Goal: Transaction & Acquisition: Book appointment/travel/reservation

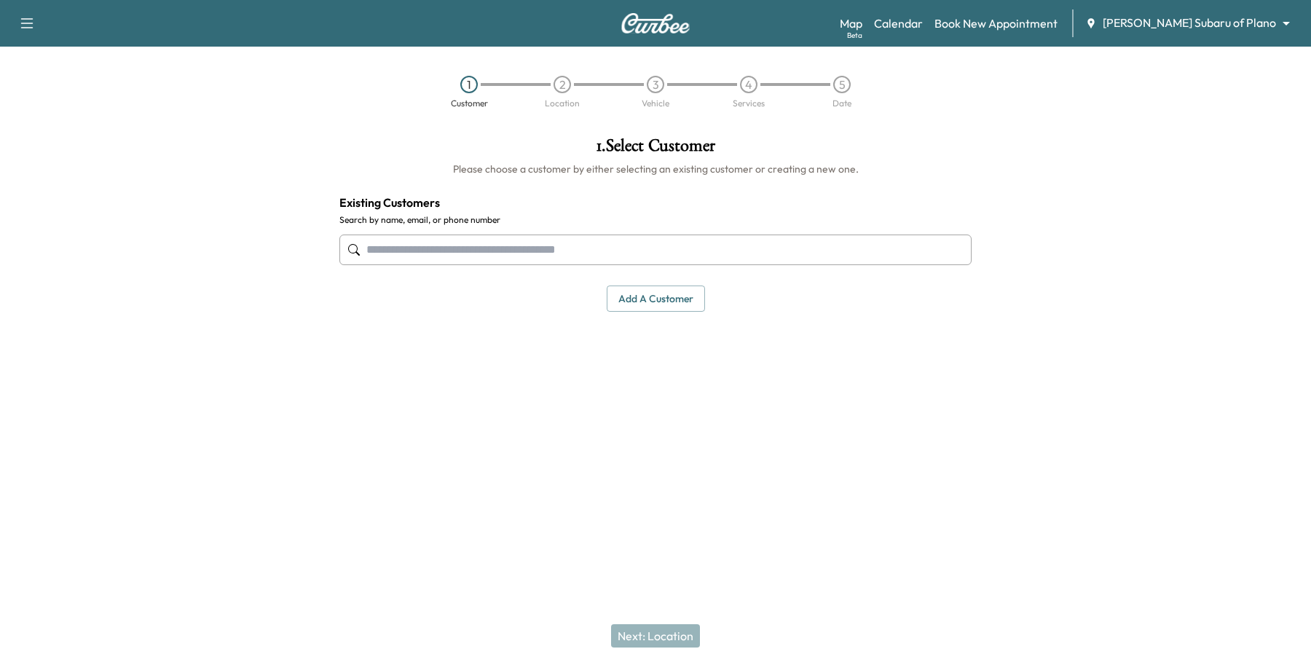
click at [1233, 33] on div "Map Beta Calendar Book New Appointment [PERSON_NAME] Subaru of Plano ******** ​" at bounding box center [1070, 23] width 460 height 28
click at [1235, 29] on body "Support Log Out Map Beta Calendar Book New Appointment [PERSON_NAME] Subaru of …" at bounding box center [655, 332] width 1311 height 665
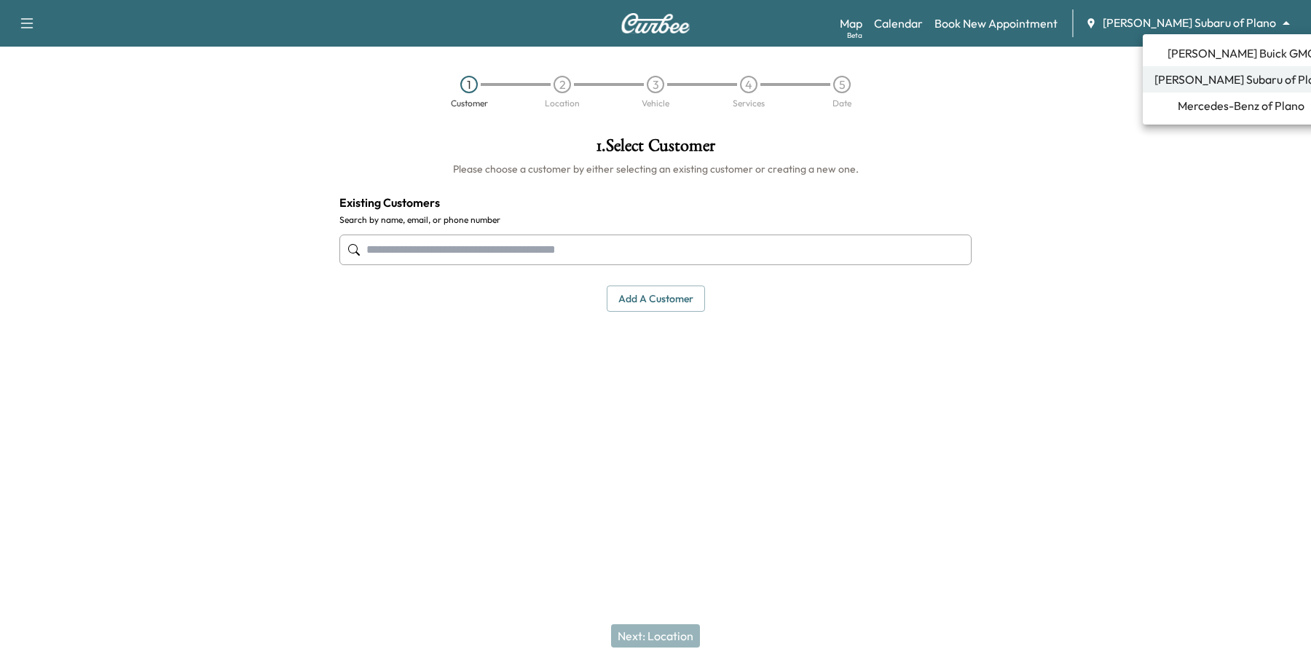
click at [1220, 103] on span "Mercedes-Benz of Plano" at bounding box center [1241, 105] width 127 height 17
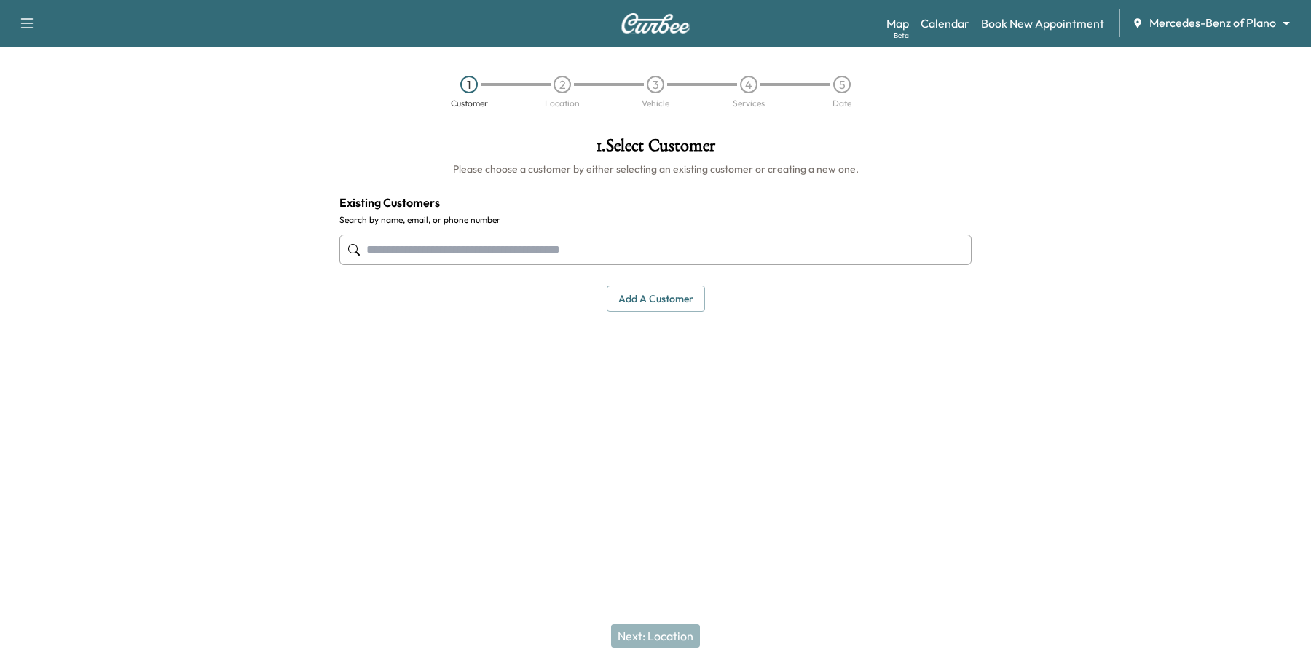
click at [398, 249] on input "text" at bounding box center [656, 250] width 632 height 31
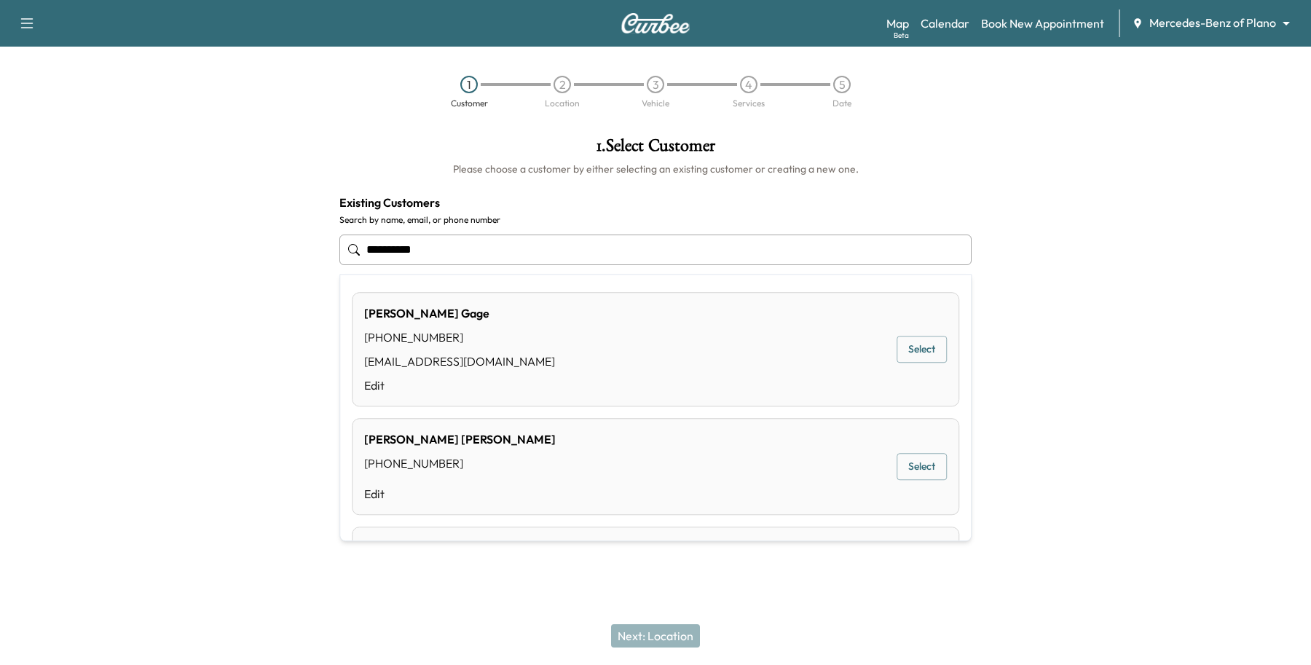
type input "**********"
click at [537, 605] on div "Support Log Out Map Beta Calendar Book New Appointment Mercedes-Benz of Plano *…" at bounding box center [655, 332] width 1311 height 665
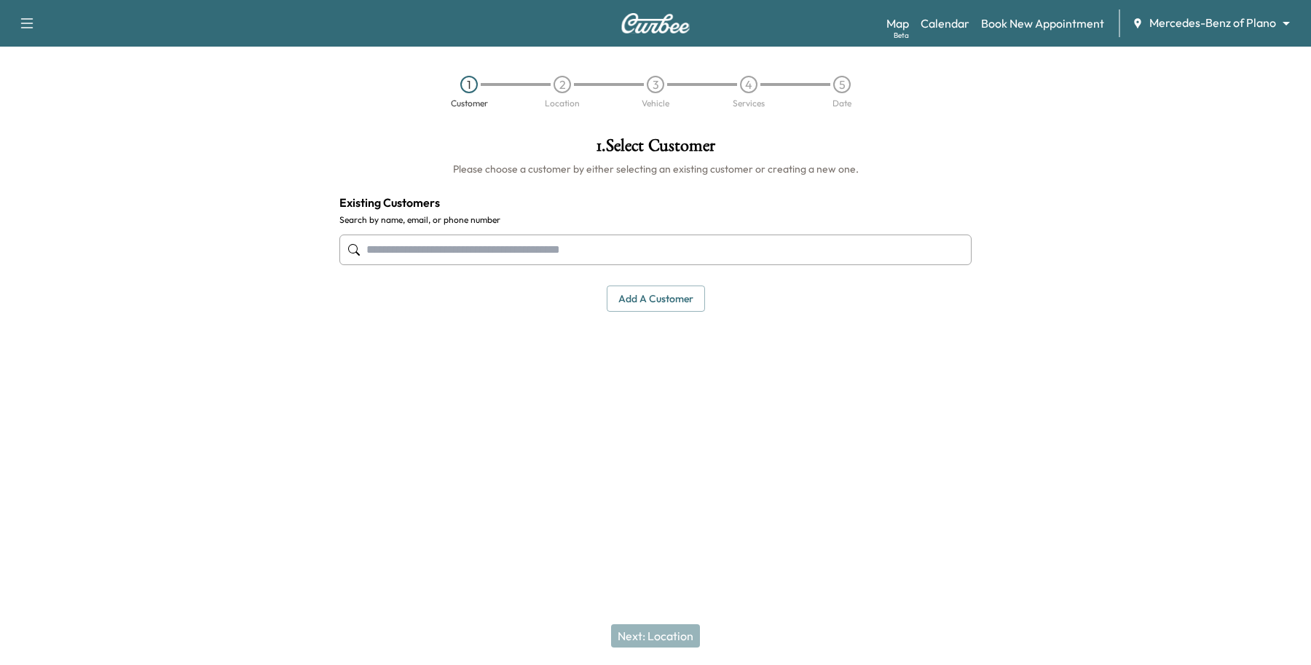
click at [664, 303] on button "Add a customer" at bounding box center [656, 299] width 98 height 27
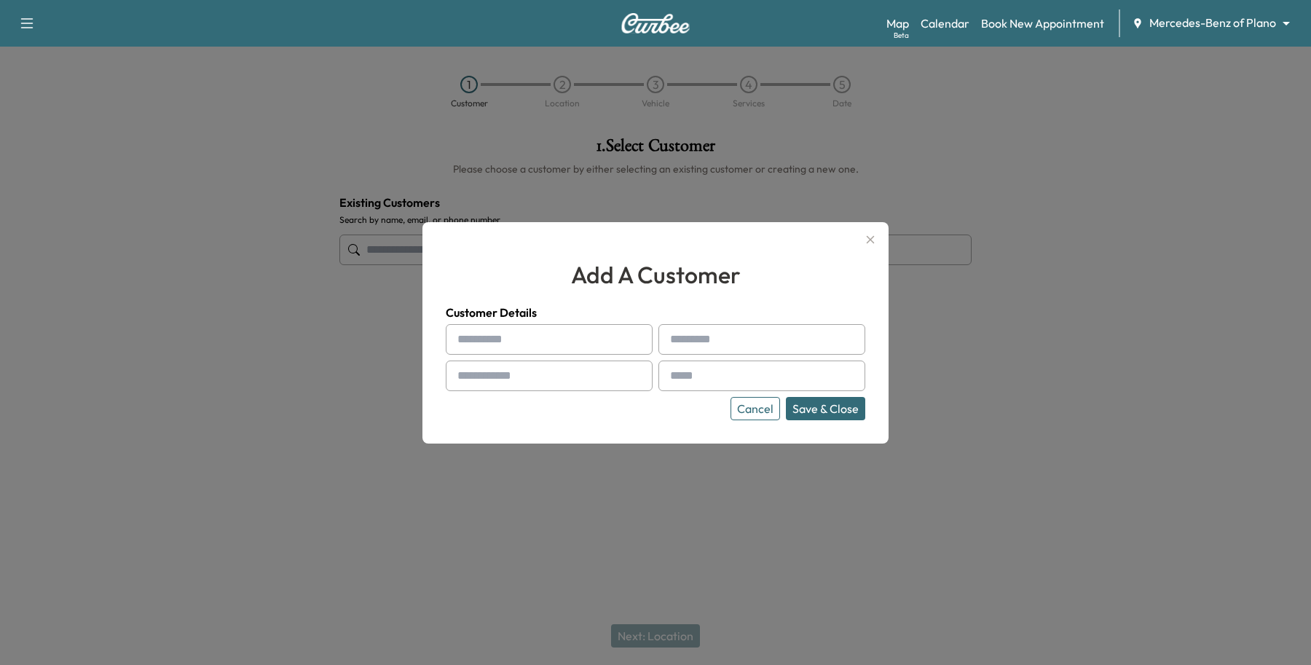
click at [483, 326] on input "text" at bounding box center [549, 339] width 207 height 31
paste input "*****"
type input "*****"
paste input "**********"
type input "**********"
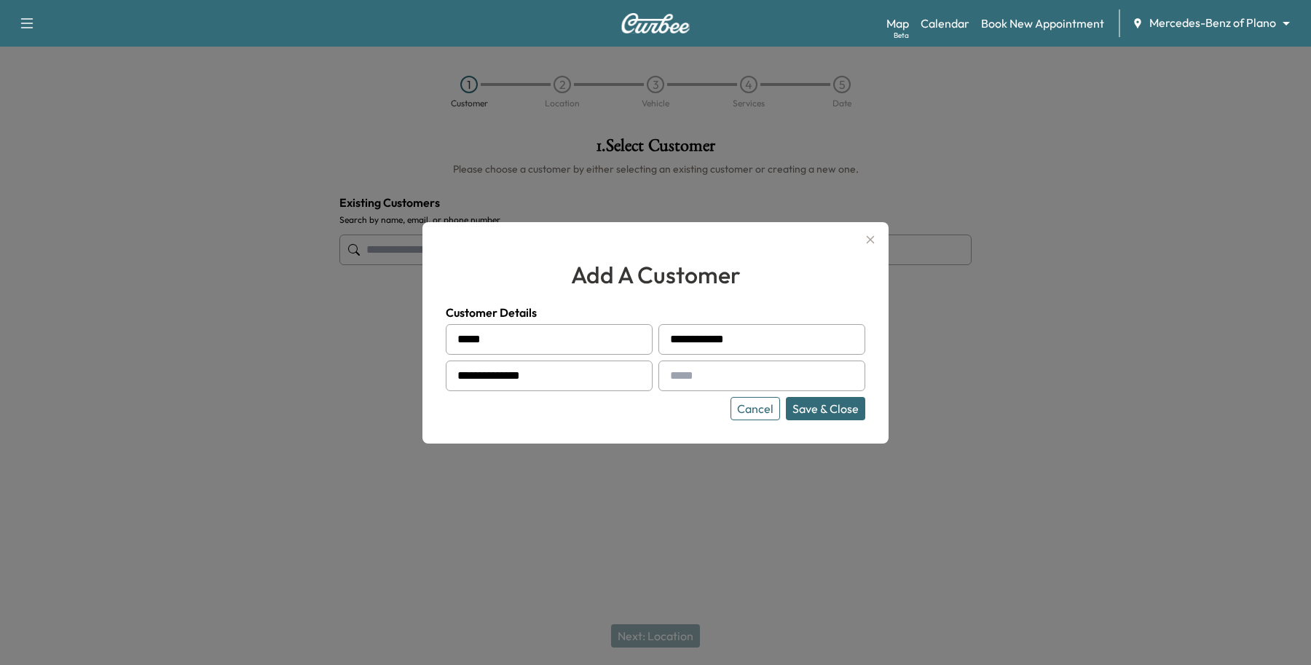
type input "**********"
type input "*"
type input "**********"
drag, startPoint x: 828, startPoint y: 410, endPoint x: 836, endPoint y: 410, distance: 8.7
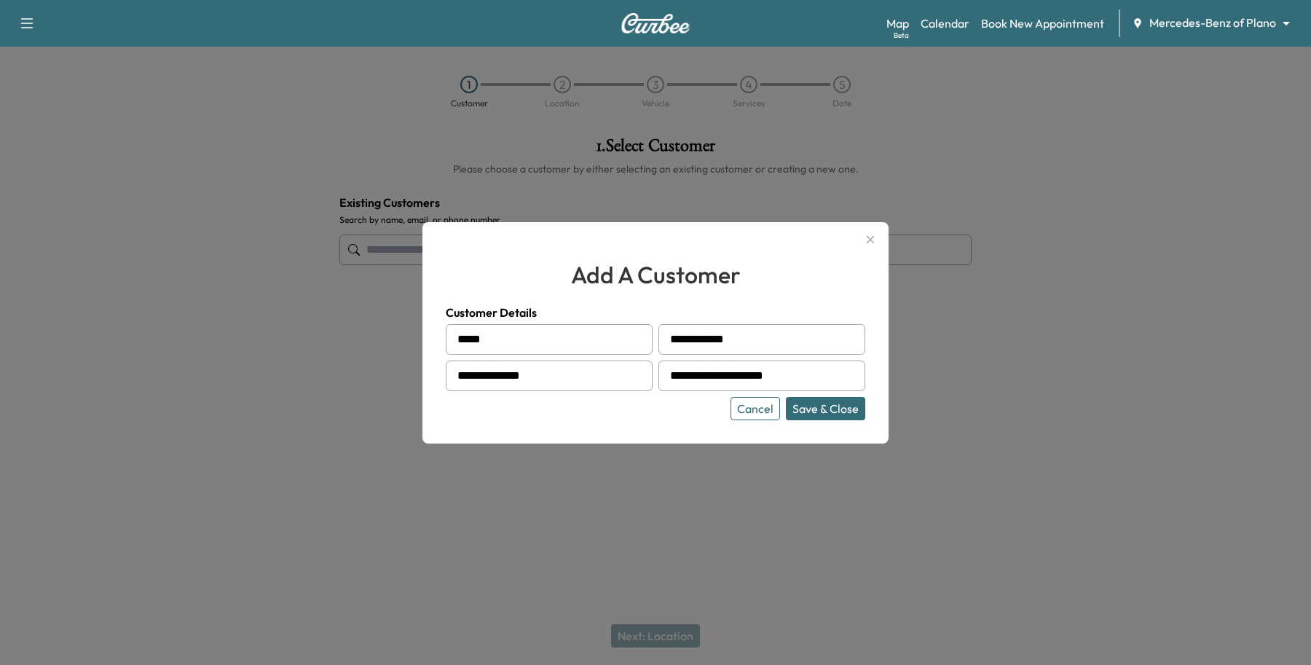
click at [836, 410] on button "Save & Close" at bounding box center [825, 408] width 79 height 23
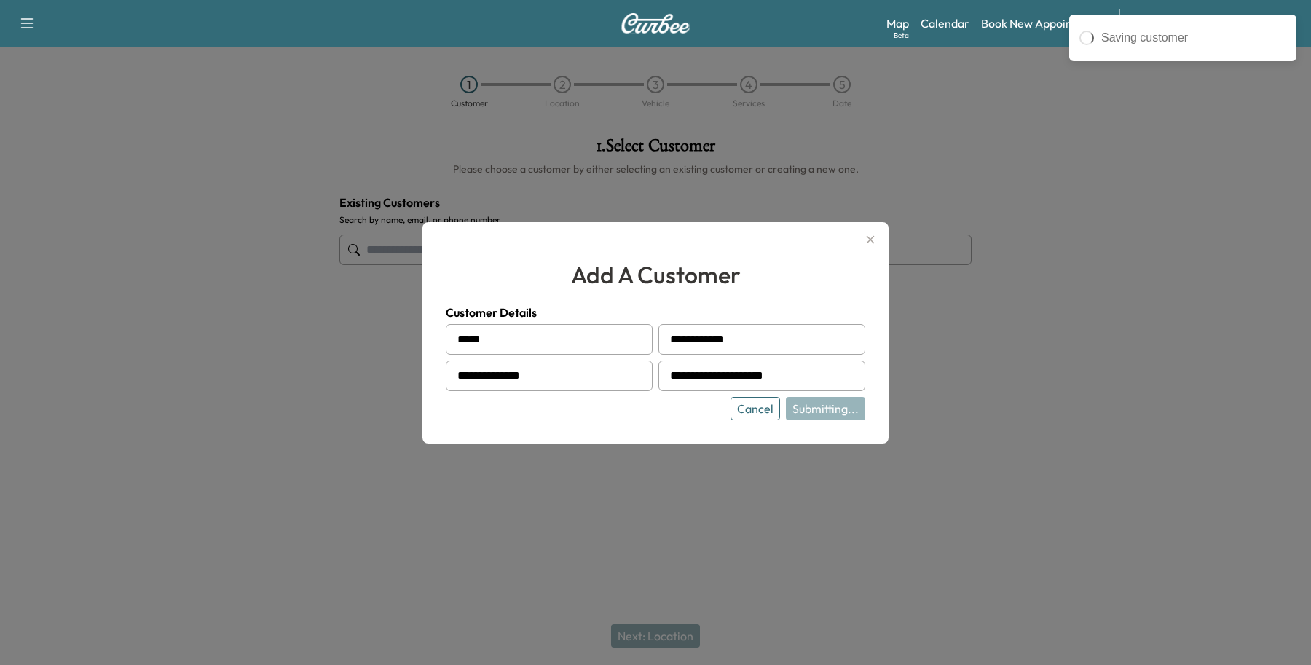
type input "**********"
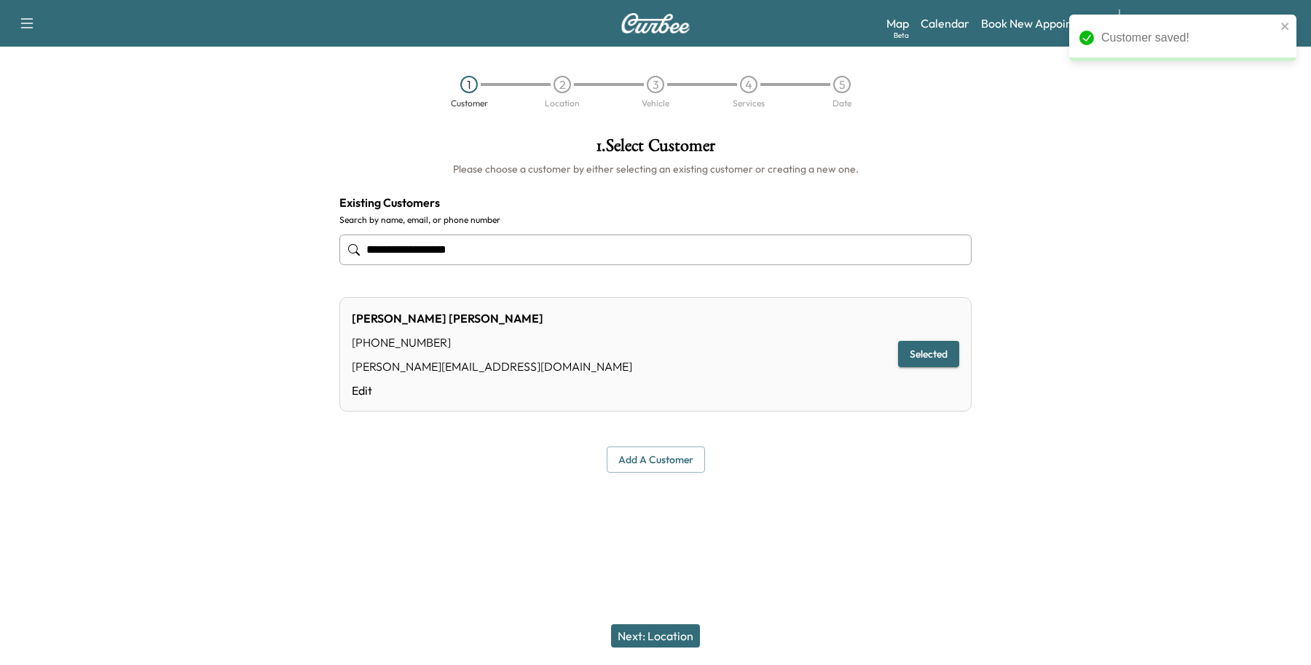
click at [675, 640] on button "Next: Location" at bounding box center [655, 635] width 89 height 23
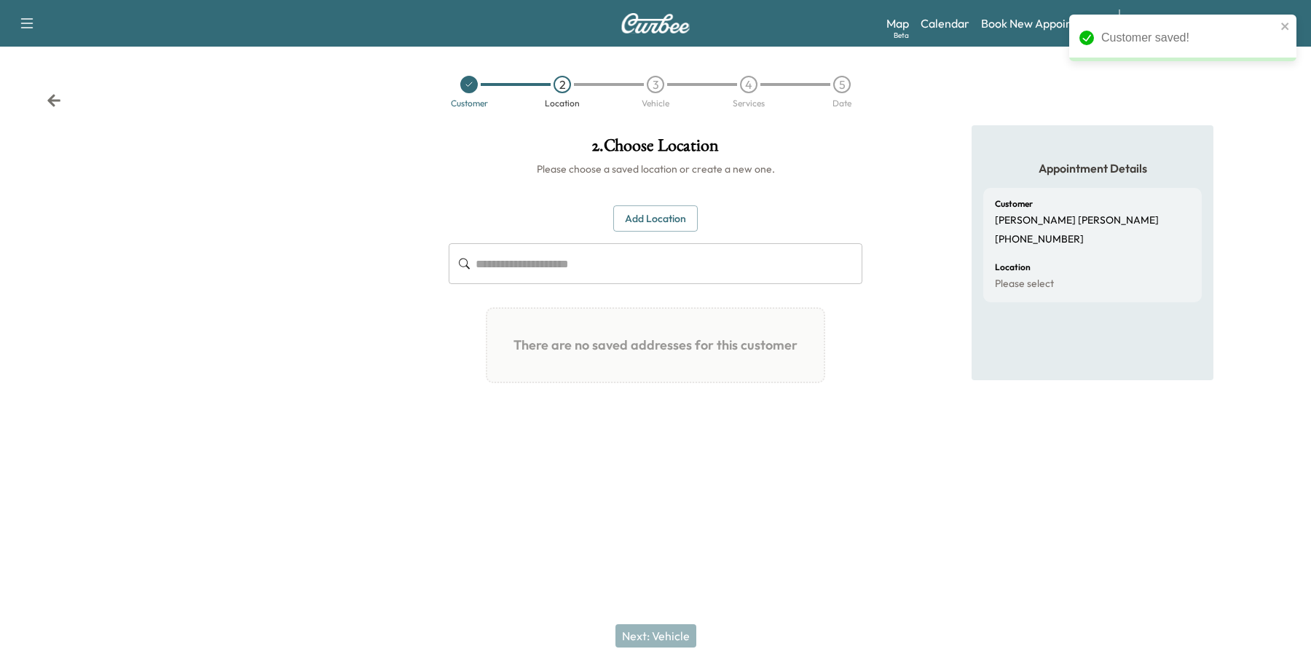
click at [660, 211] on button "Add Location" at bounding box center [655, 218] width 85 height 27
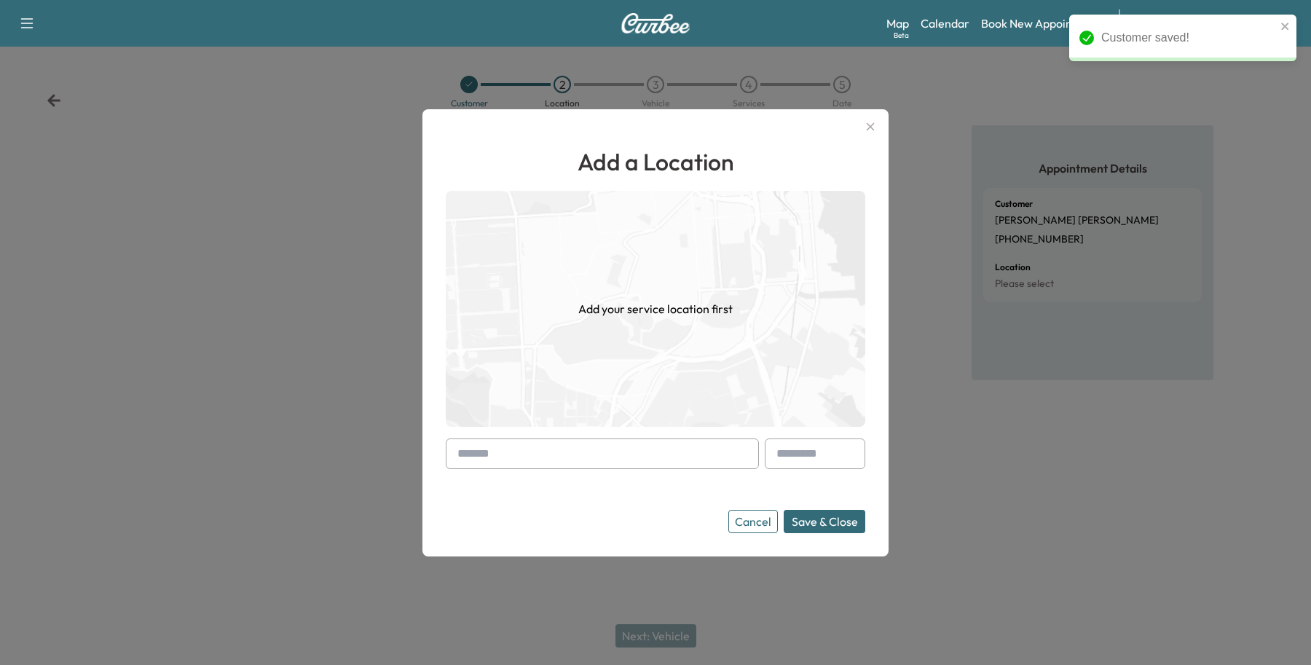
click at [515, 466] on input "text" at bounding box center [602, 454] width 313 height 31
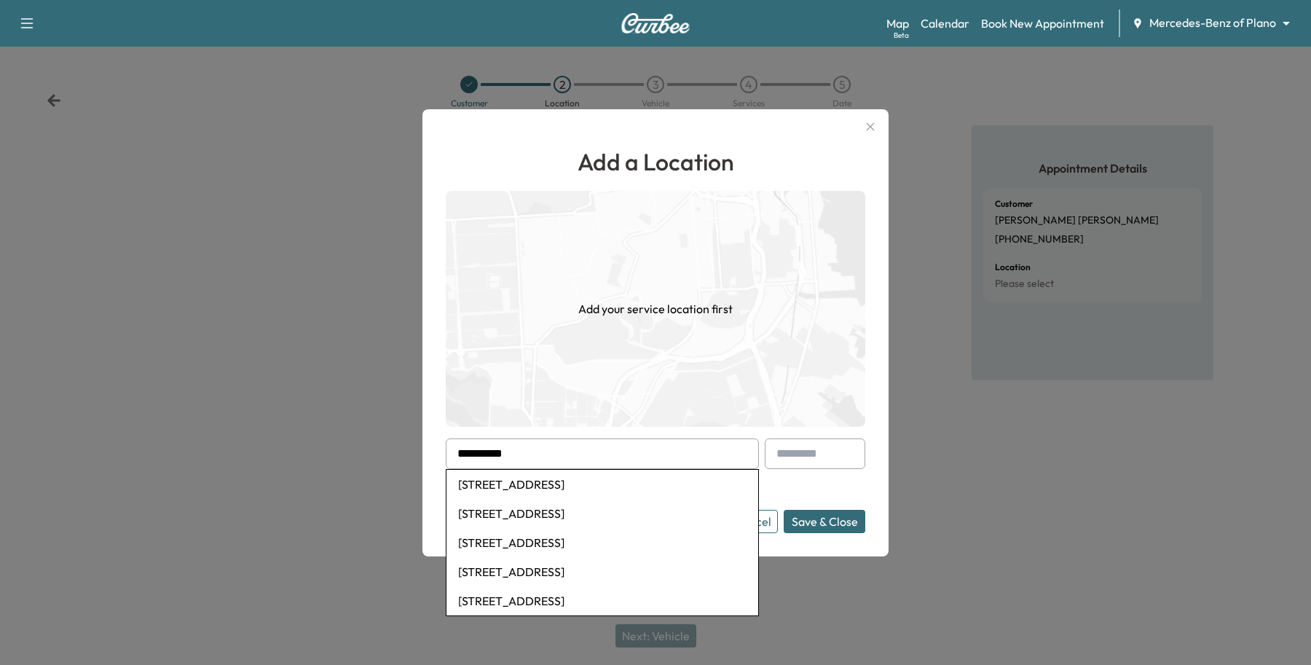
click at [514, 490] on li "[STREET_ADDRESS]" at bounding box center [603, 484] width 312 height 29
type input "**********"
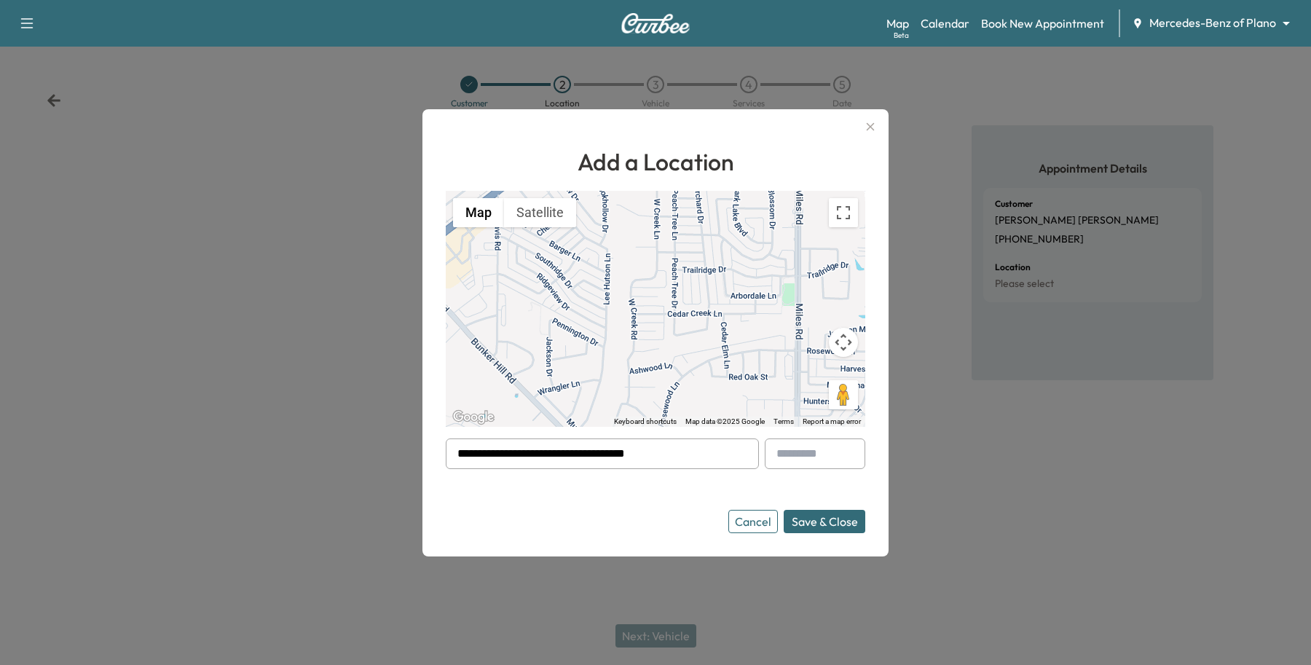
click at [849, 519] on button "Save & Close" at bounding box center [825, 521] width 82 height 23
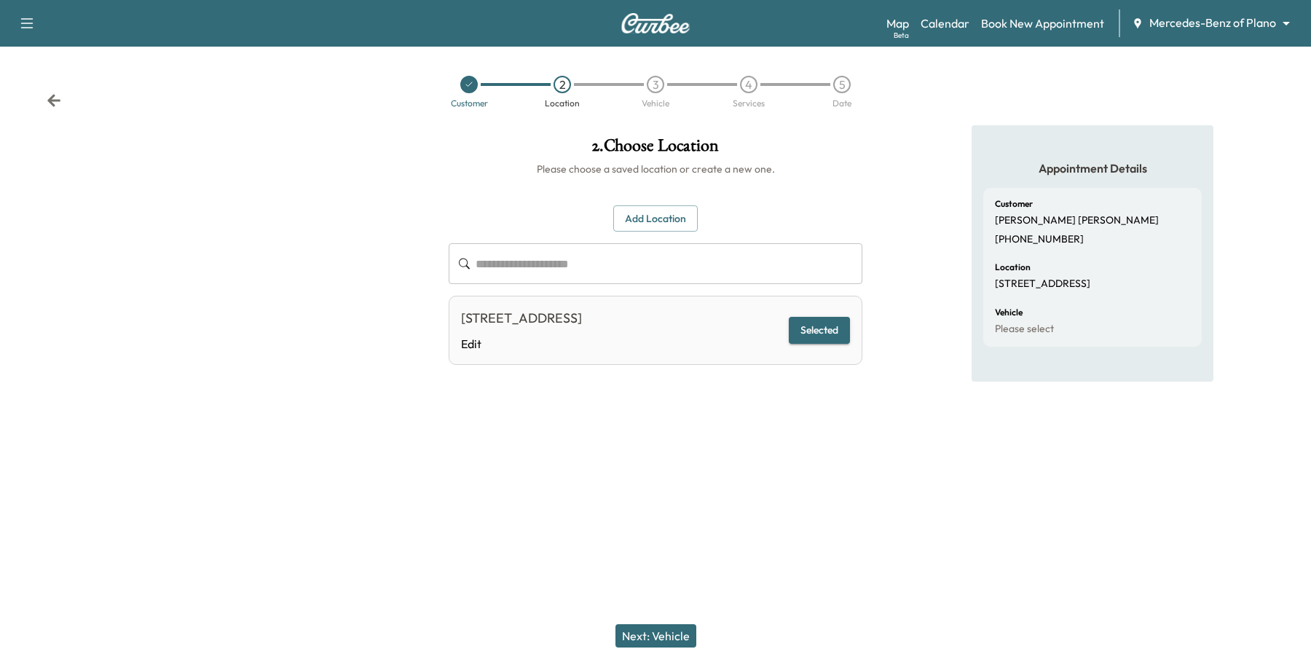
click at [675, 643] on button "Next: Vehicle" at bounding box center [656, 635] width 81 height 23
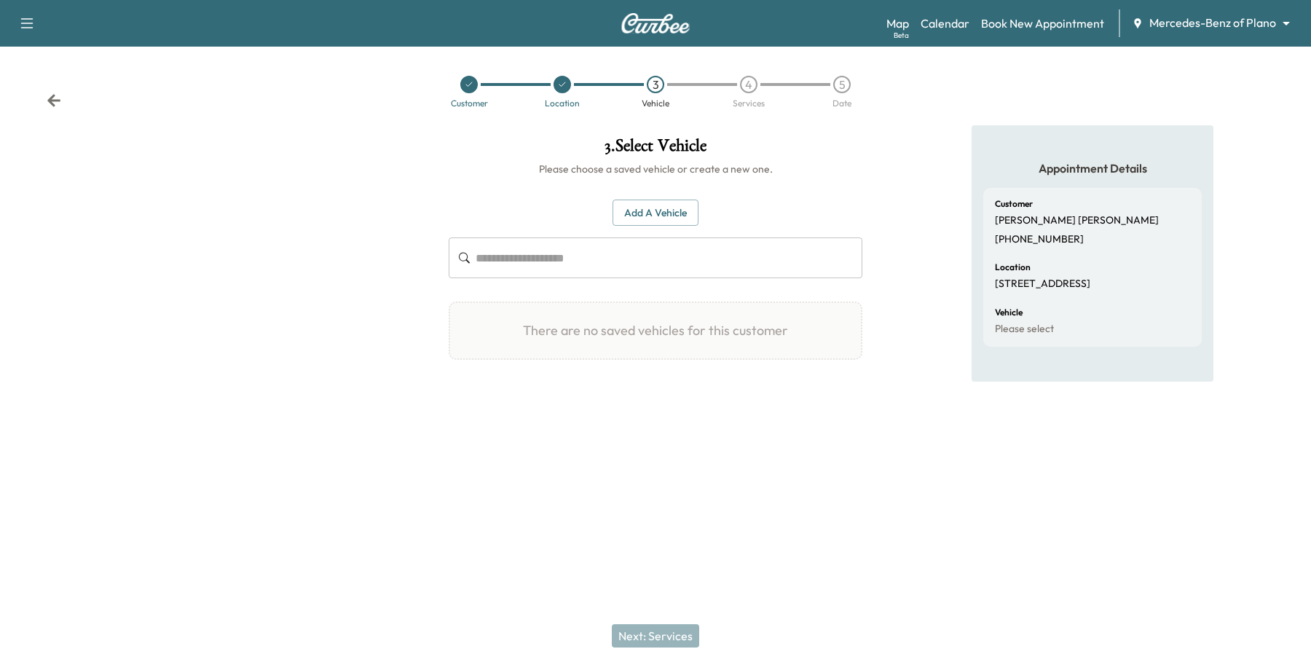
click at [596, 248] on input "text" at bounding box center [669, 258] width 387 height 41
click at [660, 213] on button "Add a Vehicle" at bounding box center [656, 213] width 86 height 27
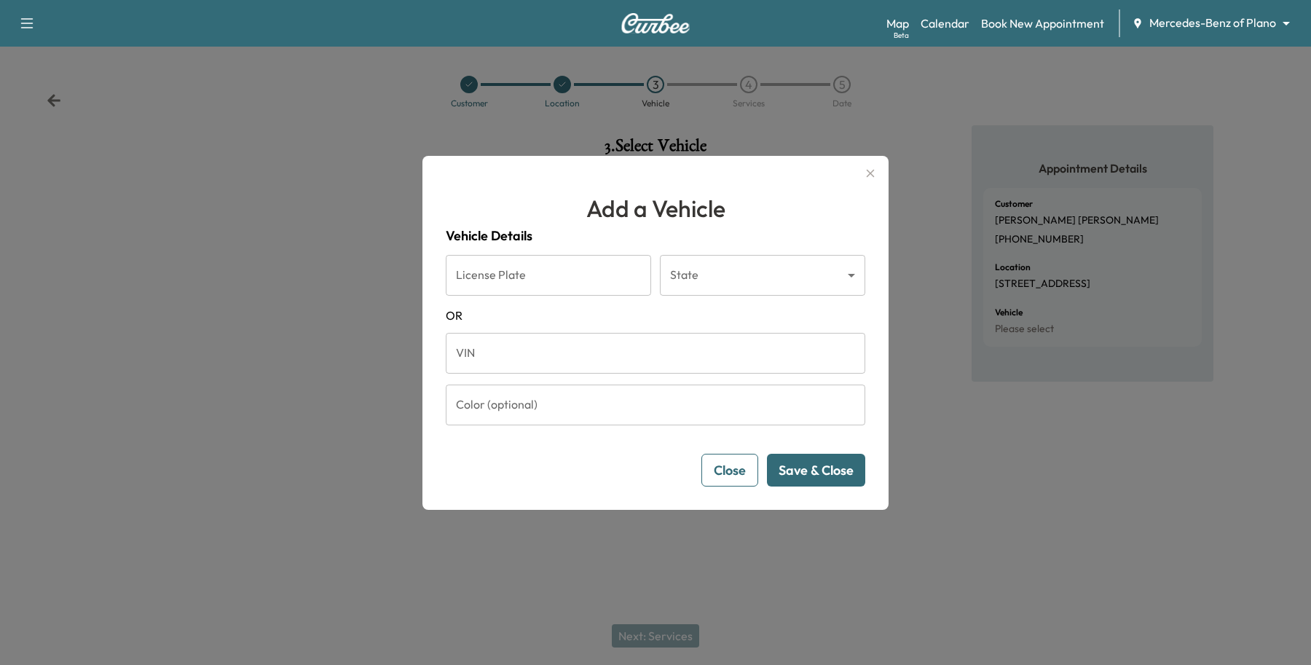
click at [515, 361] on input "VIN" at bounding box center [656, 353] width 420 height 41
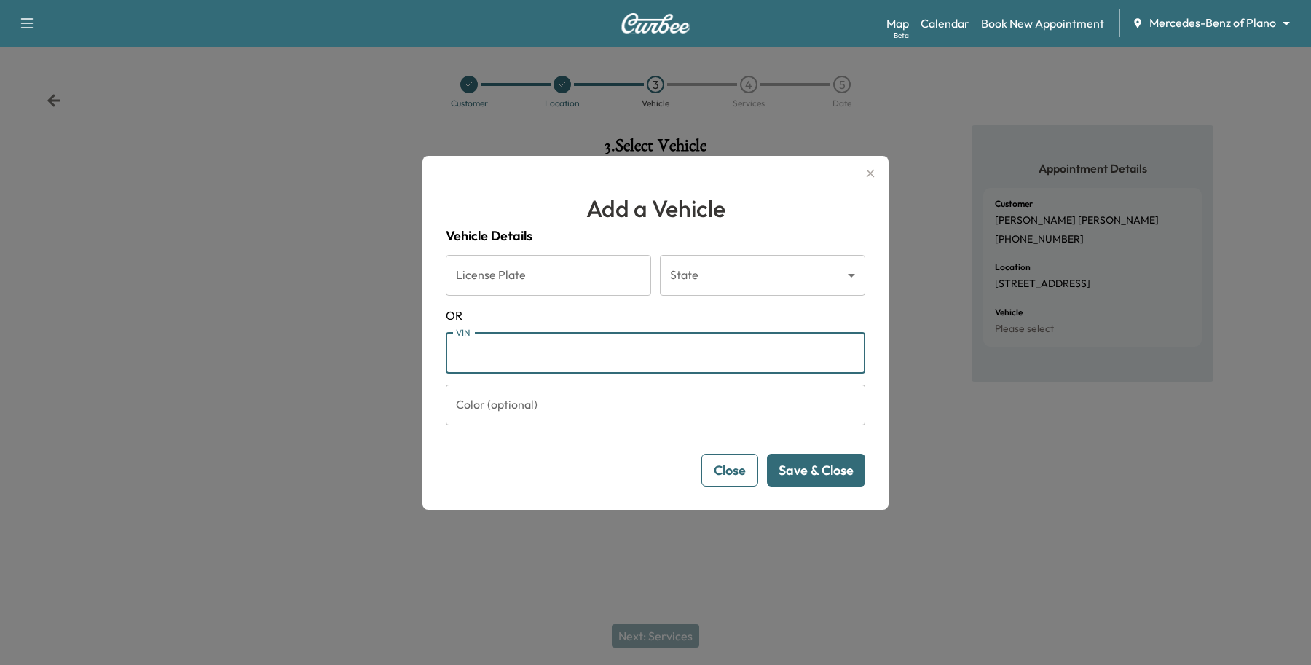
click at [647, 346] on input "VIN" at bounding box center [656, 353] width 420 height 41
paste input "**********"
type input "**********"
click at [831, 467] on button "Save & Close" at bounding box center [816, 470] width 98 height 33
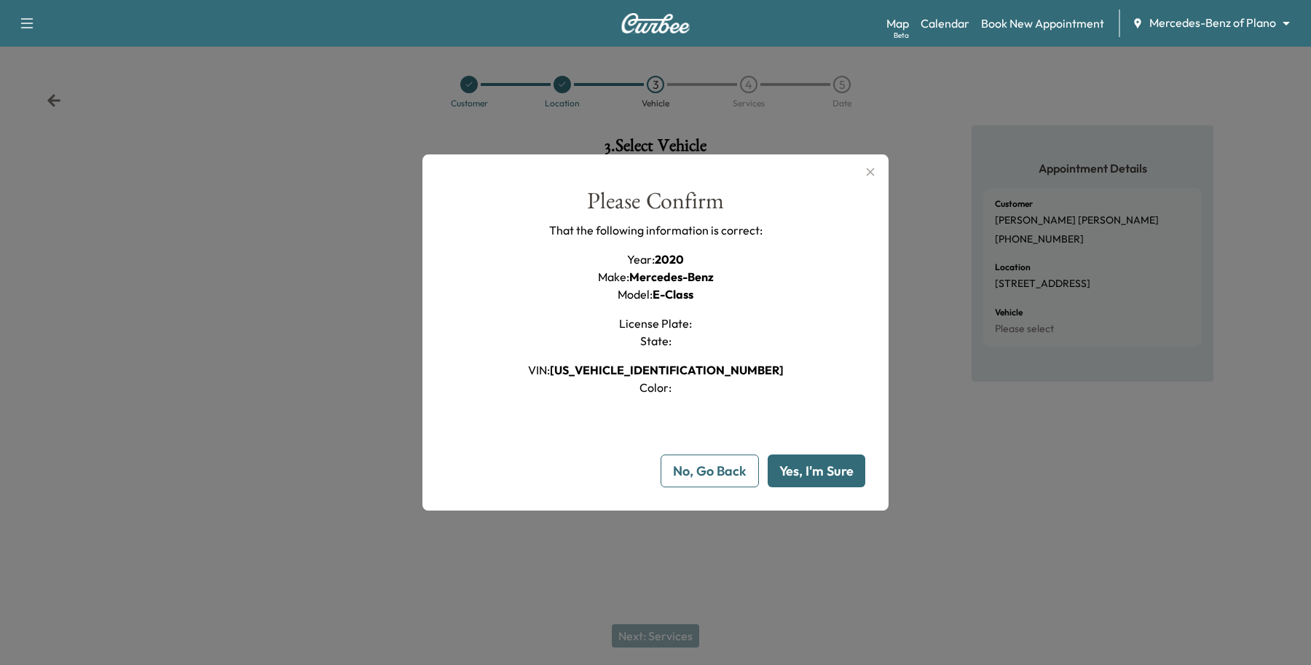
click at [810, 471] on button "Yes, I'm Sure" at bounding box center [817, 471] width 98 height 33
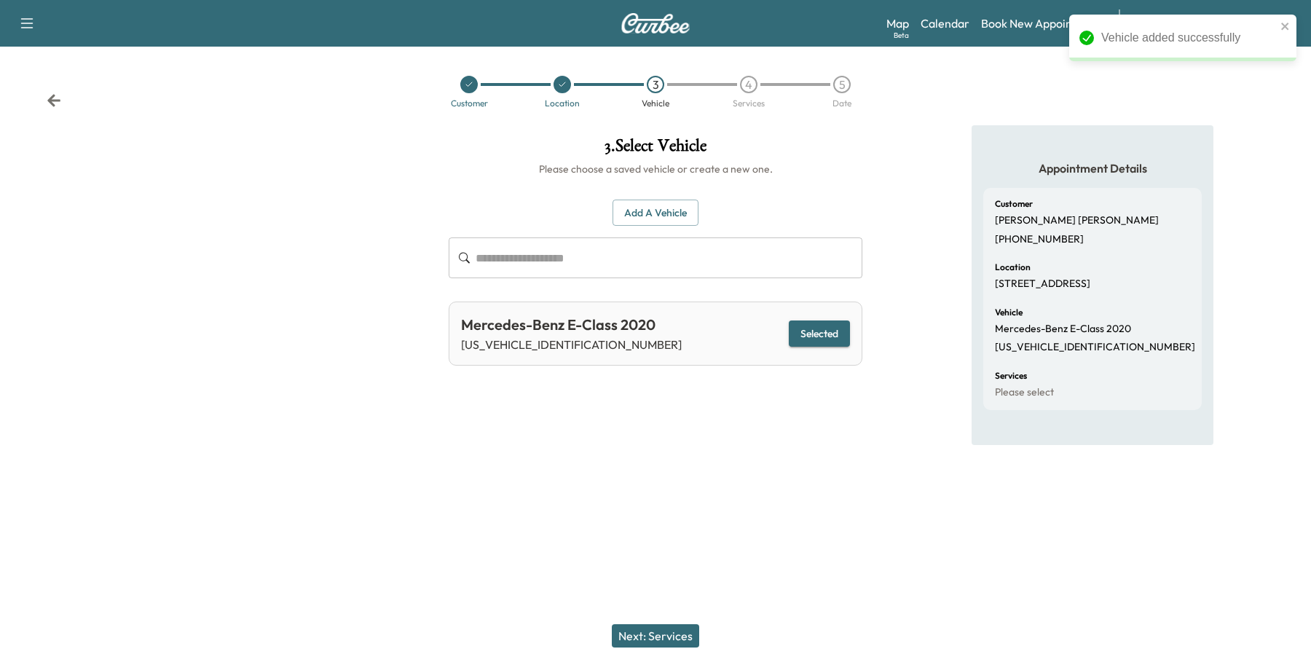
click at [679, 624] on button "Next: Services" at bounding box center [655, 635] width 87 height 23
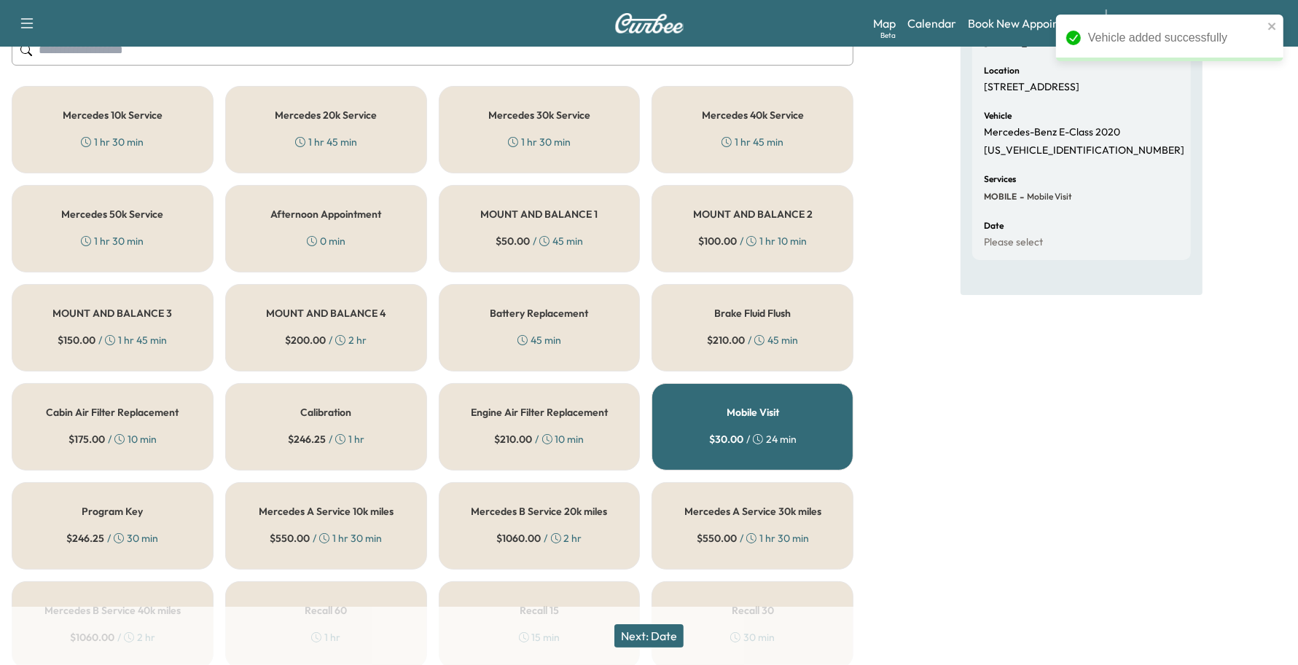
scroll to position [194, 0]
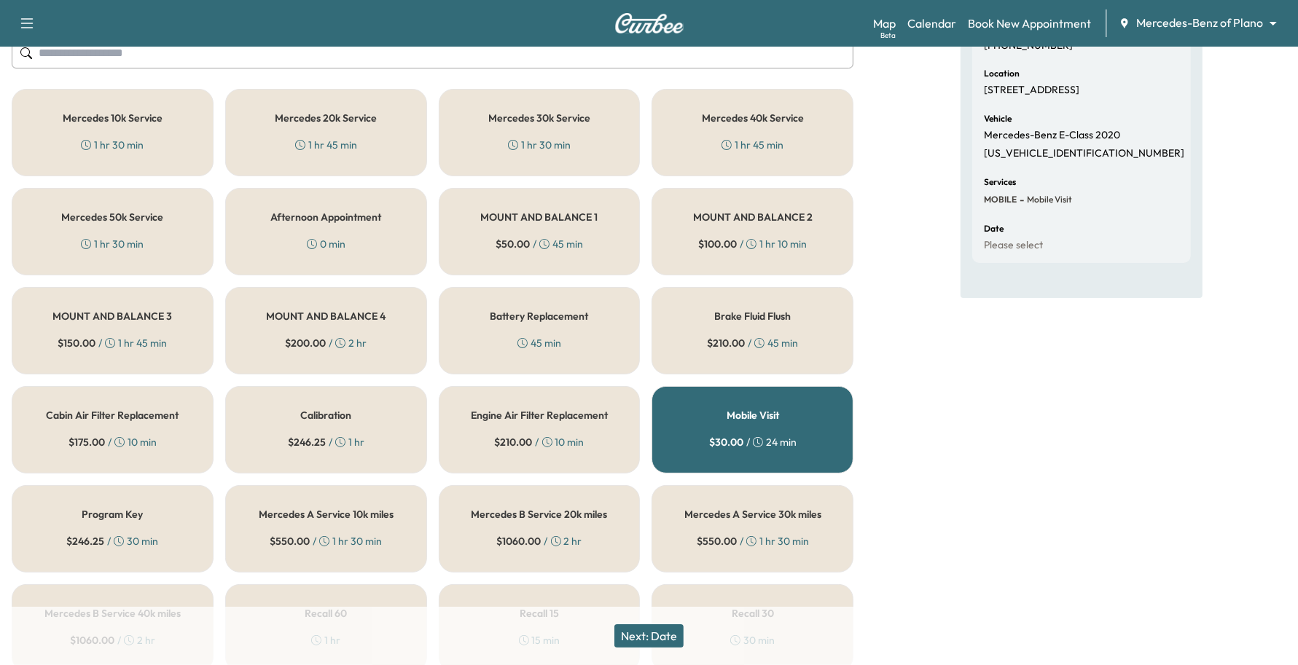
click at [111, 222] on h5 "Mercedes 50k Service" at bounding box center [112, 217] width 102 height 10
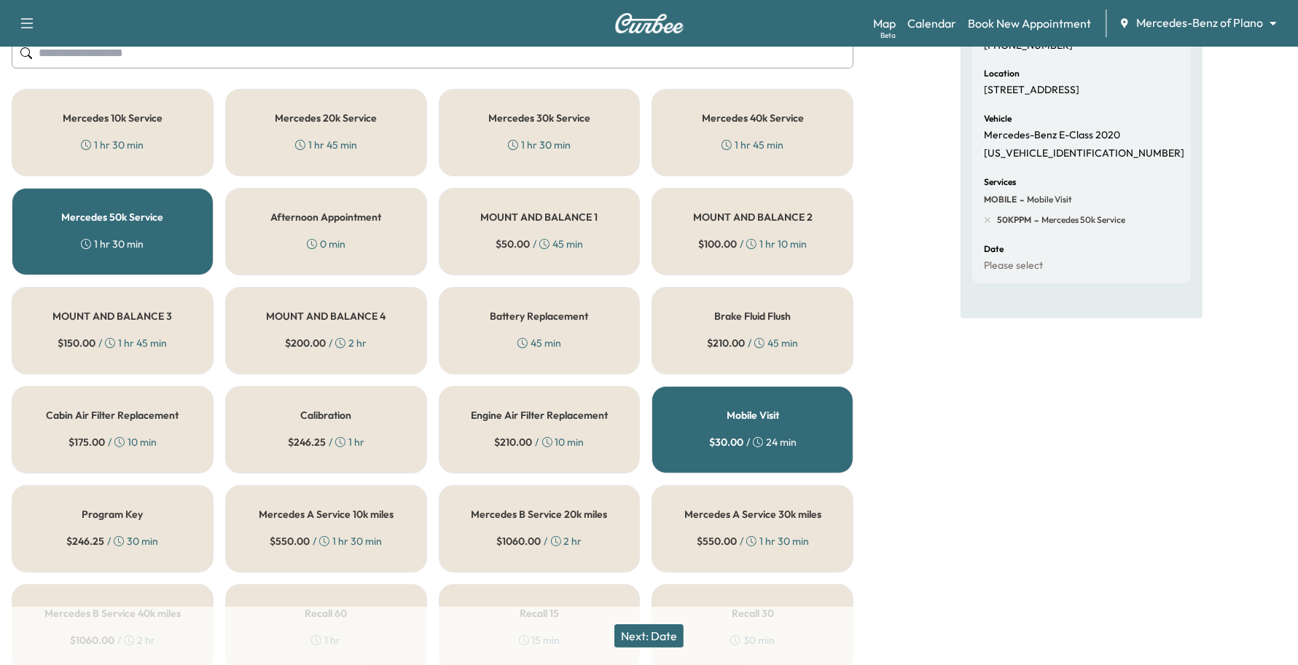
click at [630, 629] on button "Next: Date" at bounding box center [648, 635] width 69 height 23
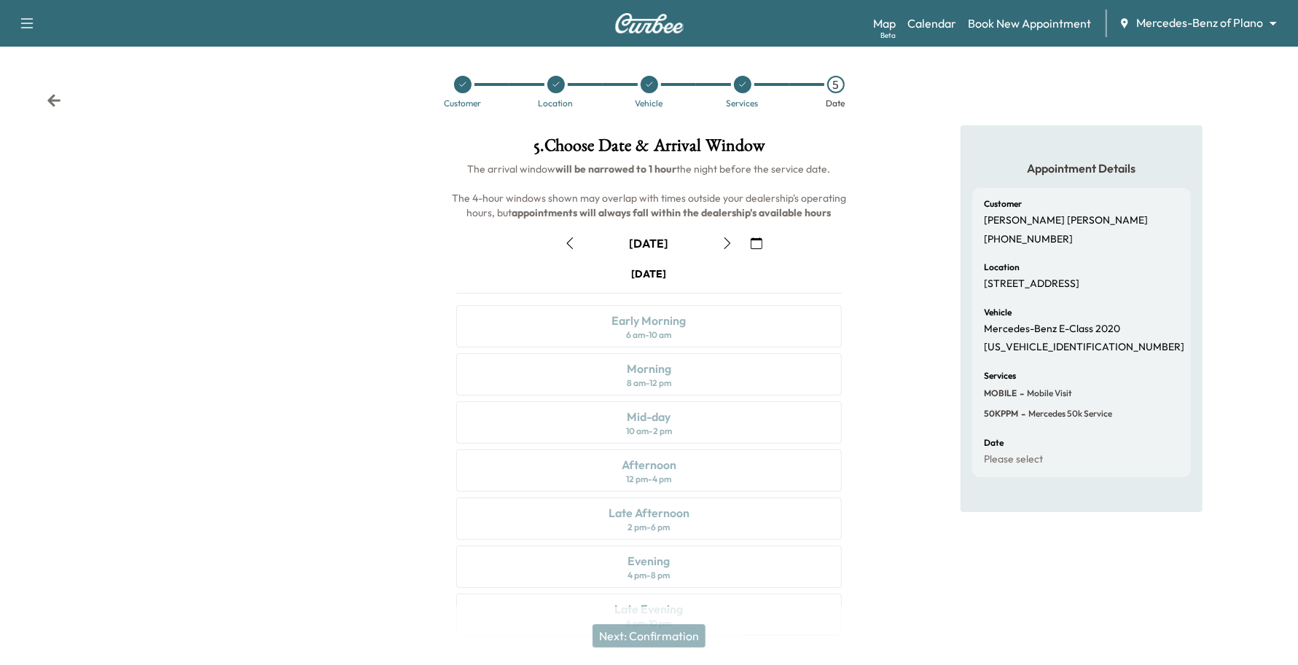
click at [734, 243] on button "button" at bounding box center [727, 243] width 25 height 23
click at [563, 244] on button "button" at bounding box center [569, 243] width 25 height 23
click at [646, 86] on icon at bounding box center [649, 84] width 9 height 9
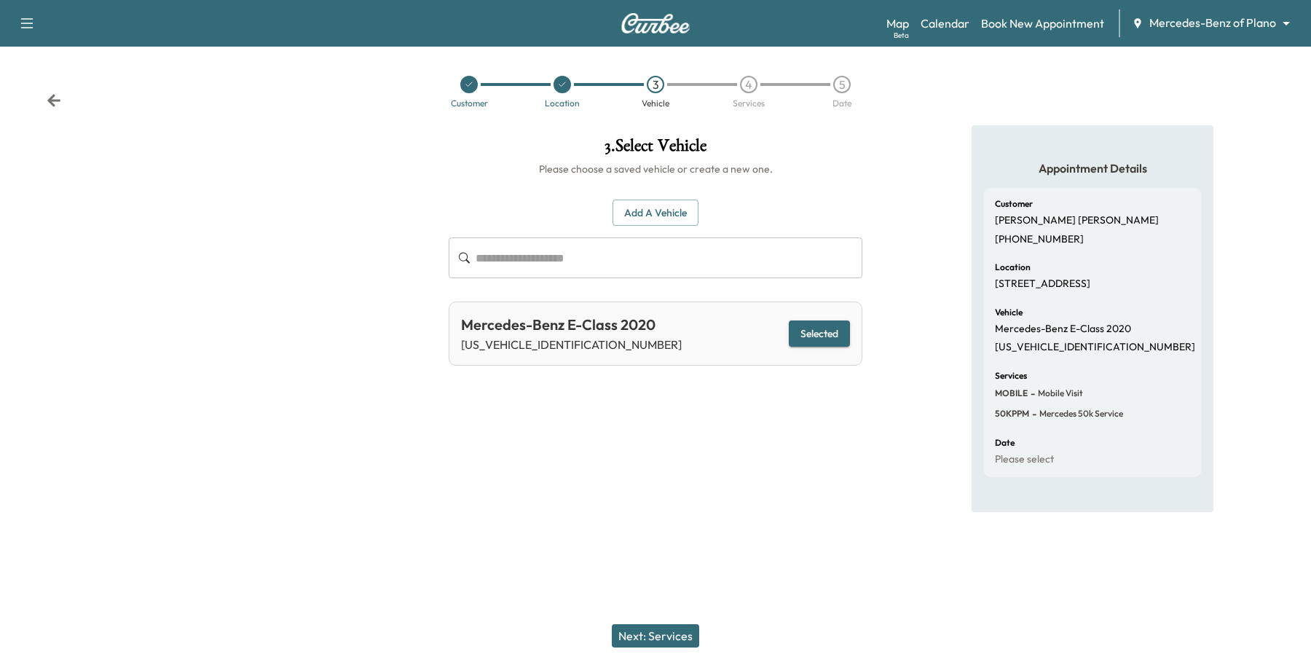
drag, startPoint x: 825, startPoint y: 328, endPoint x: 827, endPoint y: 340, distance: 12.5
click at [827, 328] on button "Selected" at bounding box center [819, 334] width 61 height 27
click at [687, 616] on div "Next: Services" at bounding box center [655, 636] width 1311 height 58
click at [687, 623] on div "Next: Services" at bounding box center [655, 636] width 1311 height 58
click at [681, 632] on button "Next: Services" at bounding box center [655, 635] width 87 height 23
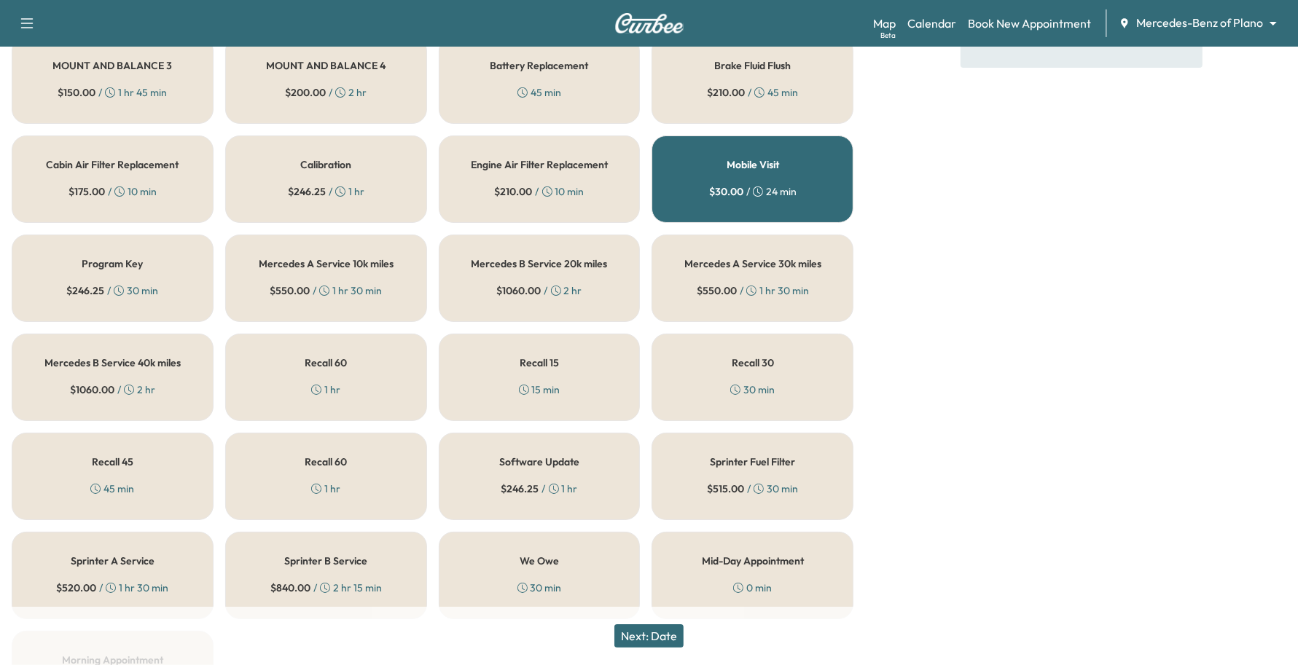
scroll to position [558, 0]
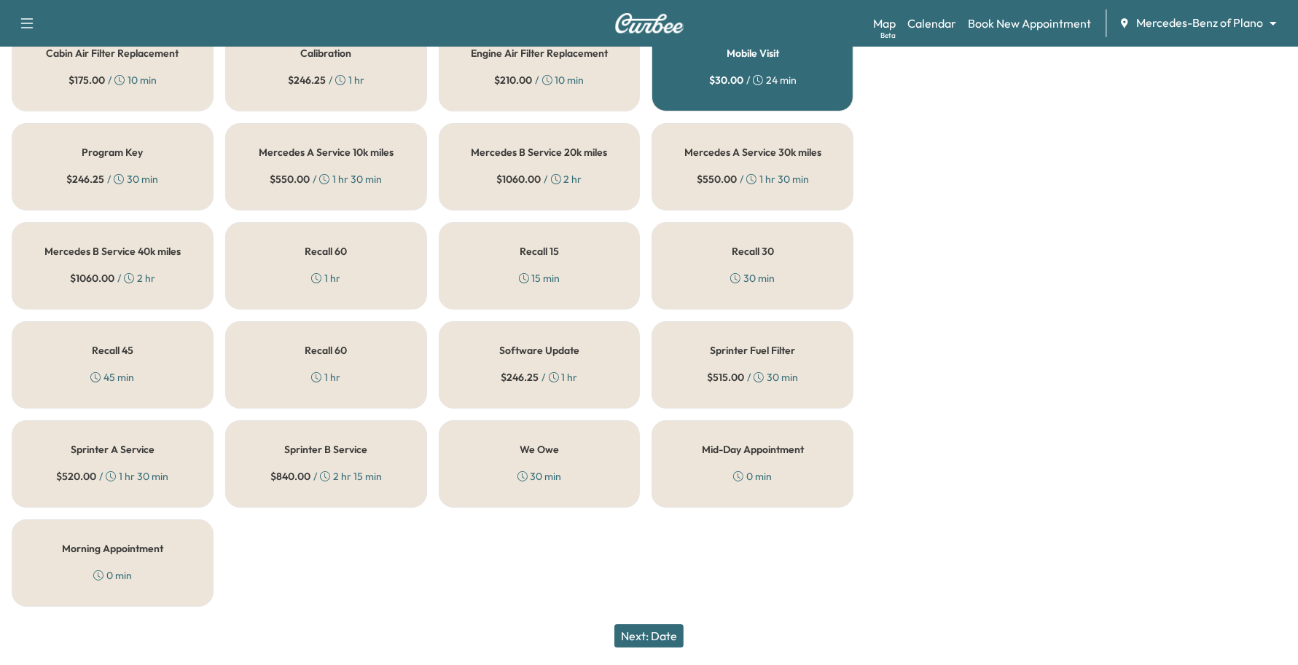
click at [658, 645] on button "Next: Date" at bounding box center [648, 635] width 69 height 23
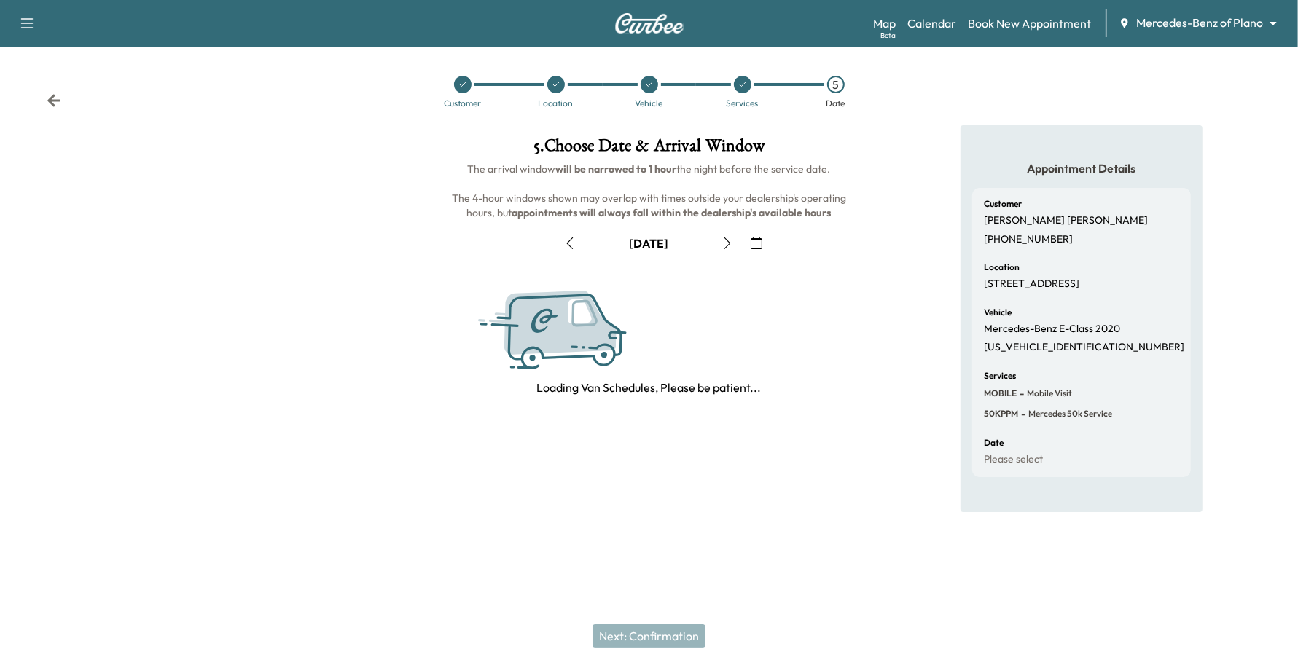
scroll to position [0, 0]
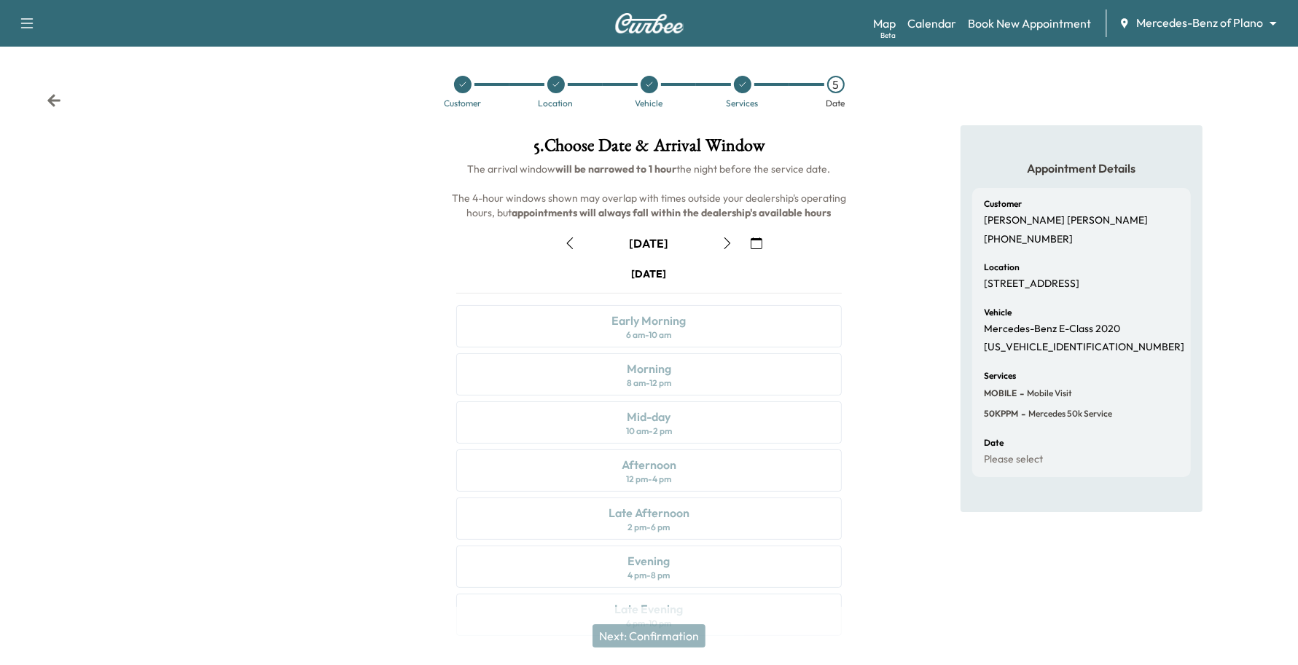
click at [648, 93] on div at bounding box center [648, 84] width 17 height 17
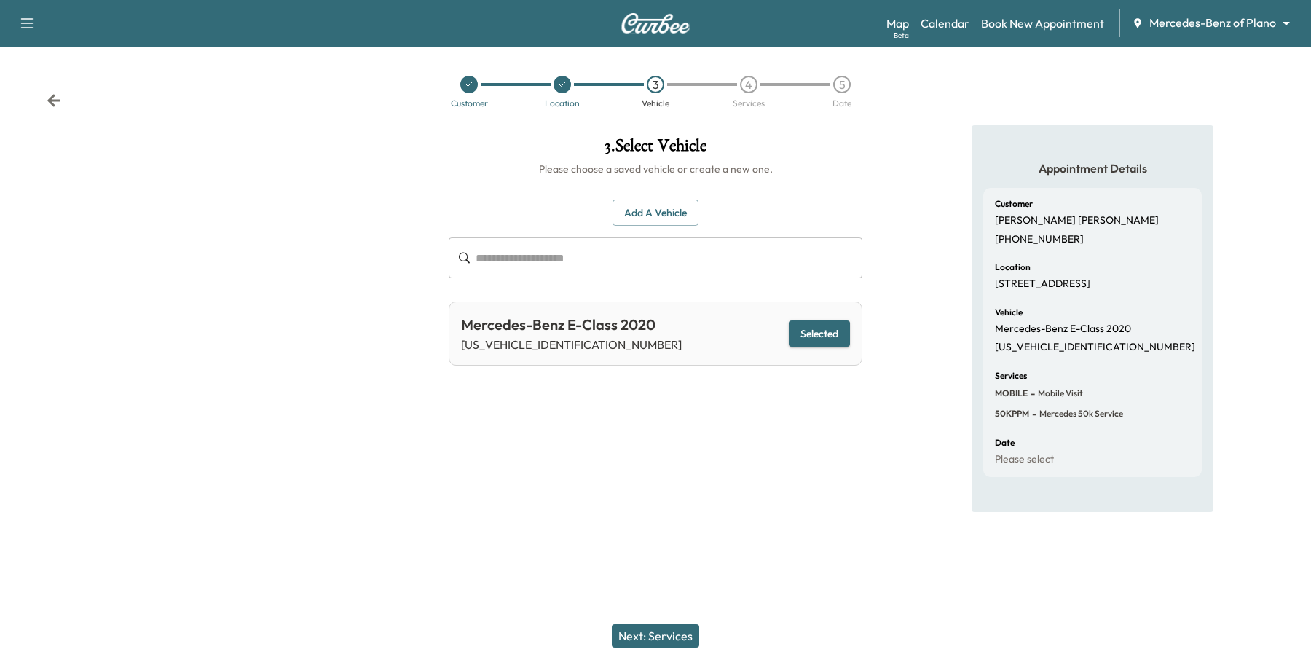
click at [756, 85] on div "4" at bounding box center [748, 84] width 17 height 17
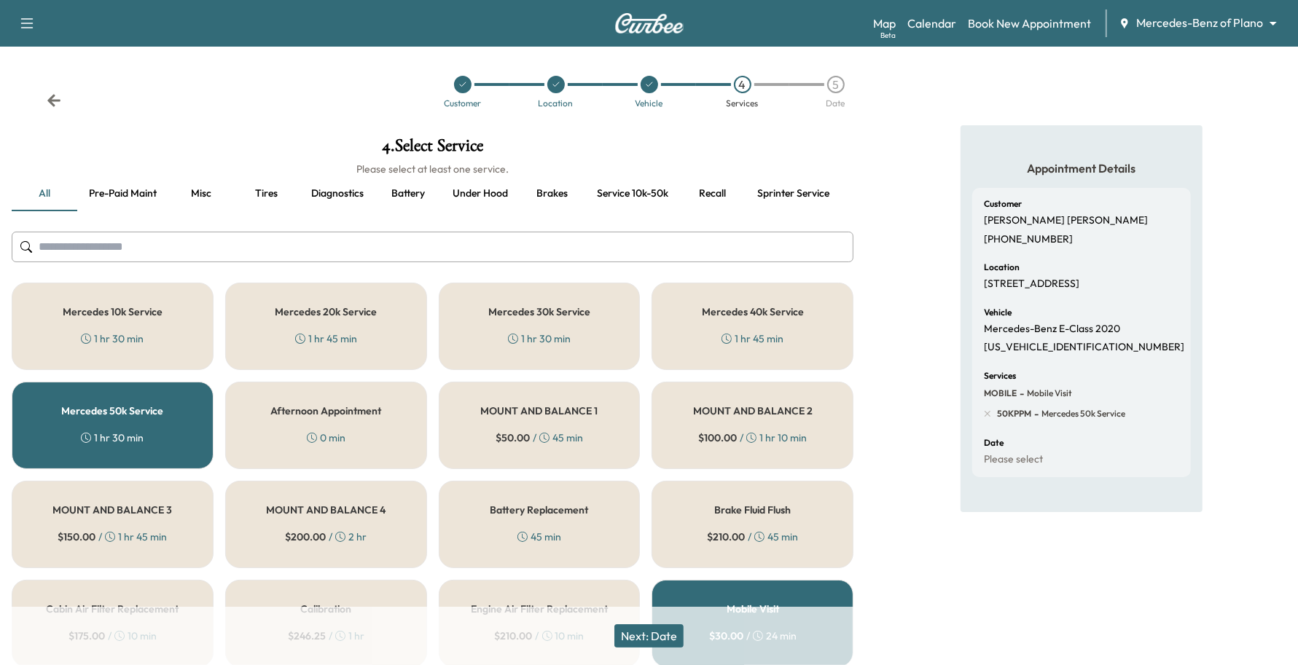
click at [671, 639] on button "Next: Date" at bounding box center [648, 635] width 69 height 23
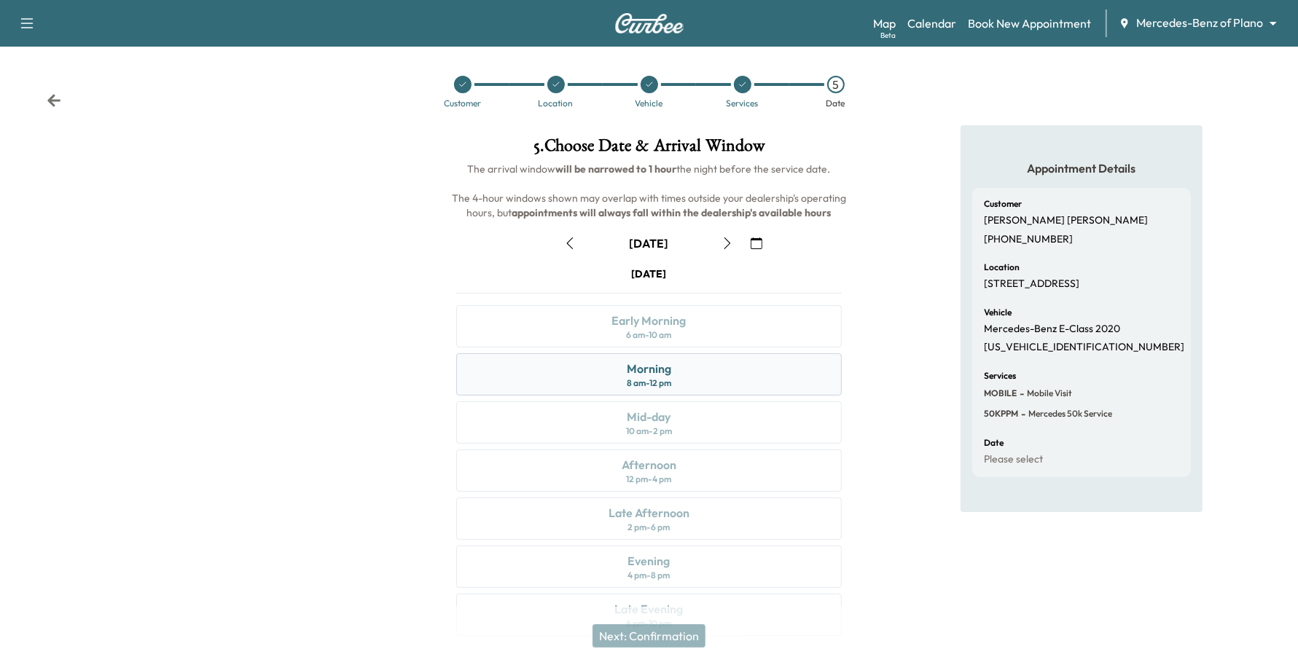
click at [750, 383] on div "Morning 8 am - 12 pm" at bounding box center [649, 374] width 386 height 42
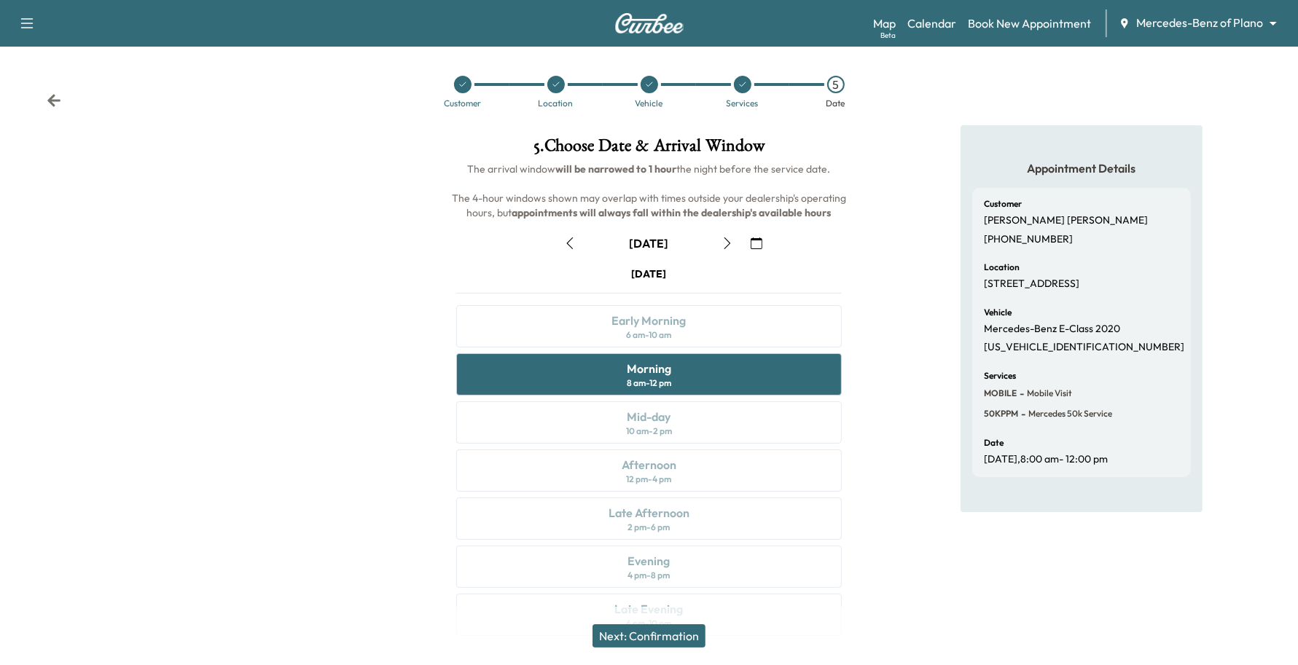
drag, startPoint x: 656, startPoint y: 624, endPoint x: 661, endPoint y: 634, distance: 10.4
click at [661, 632] on button "Next: Confirmation" at bounding box center [648, 635] width 113 height 23
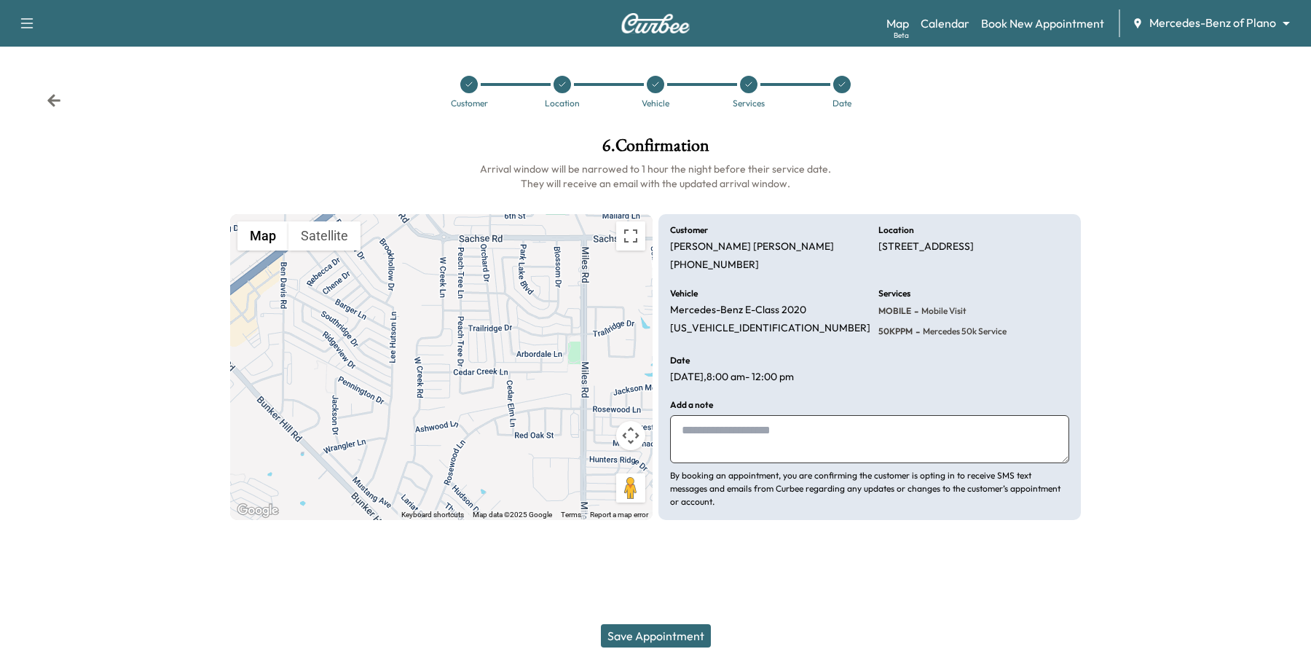
click at [664, 635] on button "Save Appointment" at bounding box center [656, 635] width 110 height 23
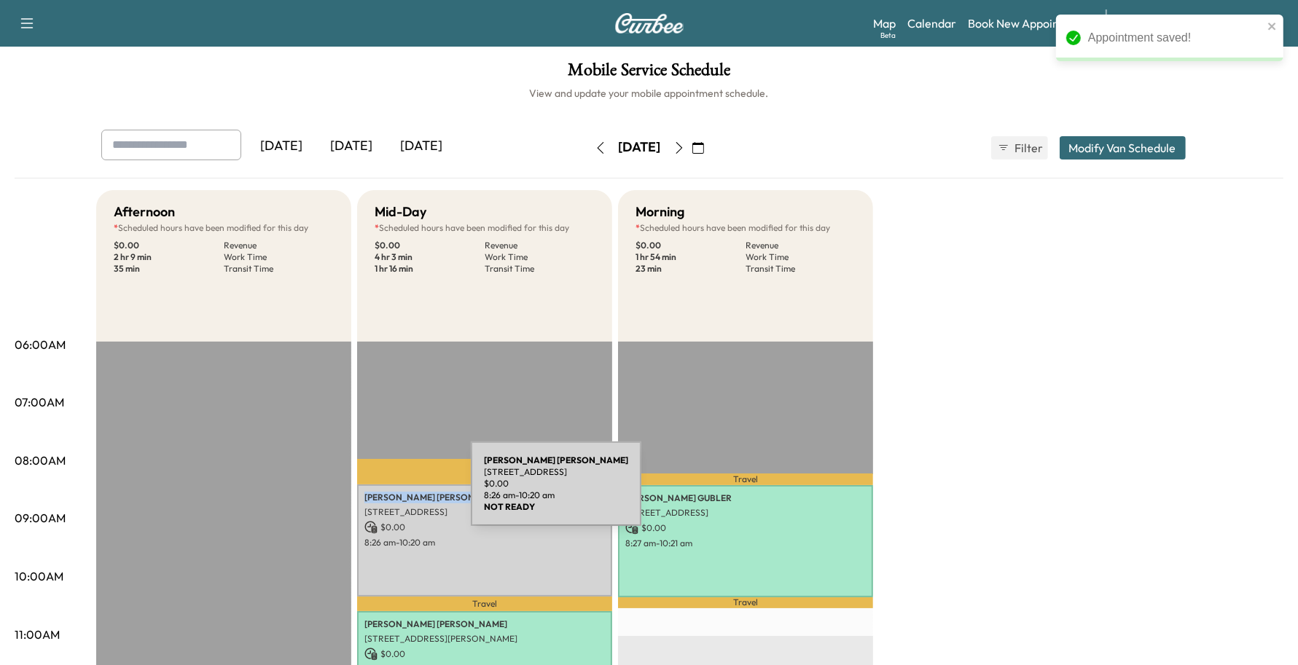
drag, startPoint x: 455, startPoint y: 484, endPoint x: 361, endPoint y: 493, distance: 94.3
click at [361, 493] on div "[PERSON_NAME] [PERSON_NAME] [STREET_ADDRESS] $ 0.00 8:26 am - 10:20 am" at bounding box center [484, 539] width 255 height 111
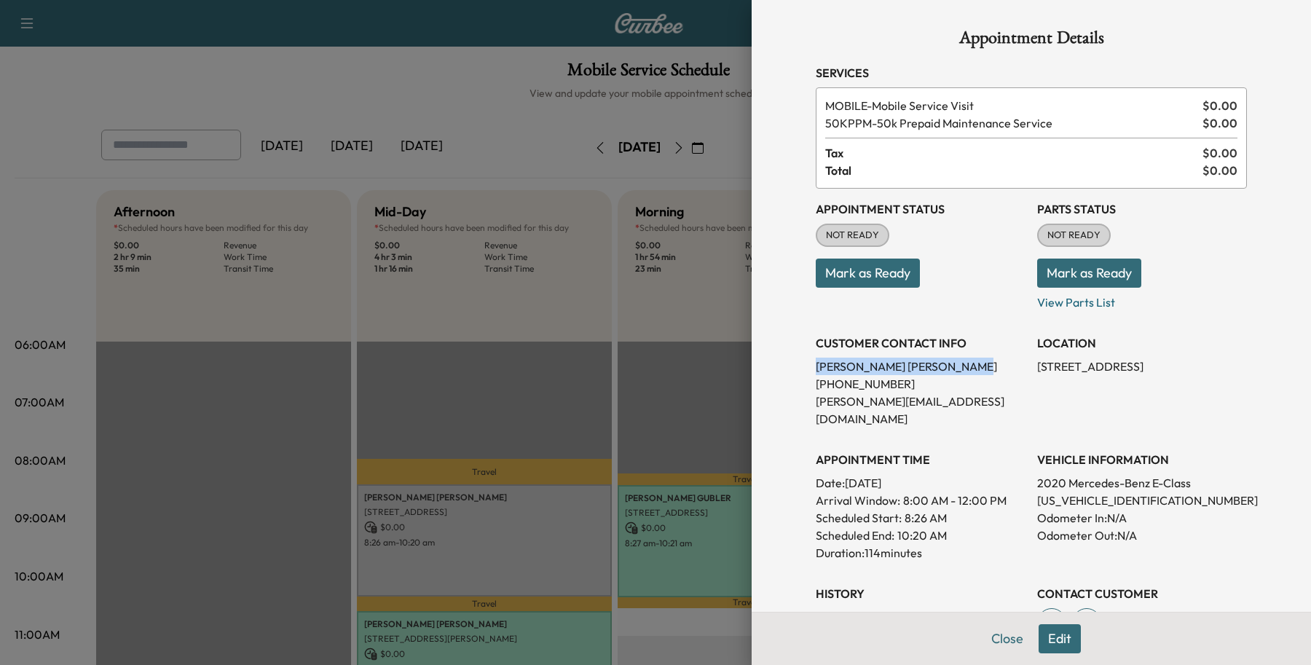
drag, startPoint x: 361, startPoint y: 493, endPoint x: 789, endPoint y: 369, distance: 445.0
click at [799, 369] on div "Appointment Details Services MOBILE - Mobile Service Visit $ 0.00 50KPPM - 50k …" at bounding box center [1032, 445] width 466 height 891
copy p "[PERSON_NAME] [PERSON_NAME]"
click at [989, 638] on button "Close" at bounding box center [1007, 638] width 51 height 29
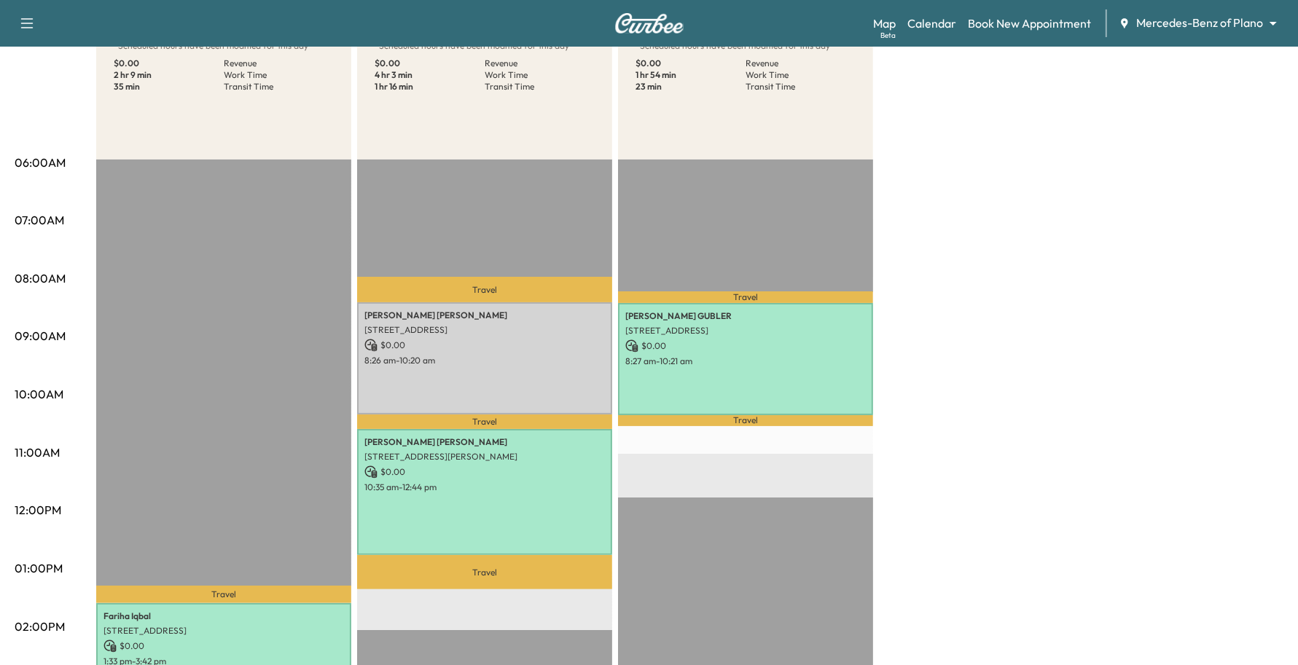
scroll to position [364, 0]
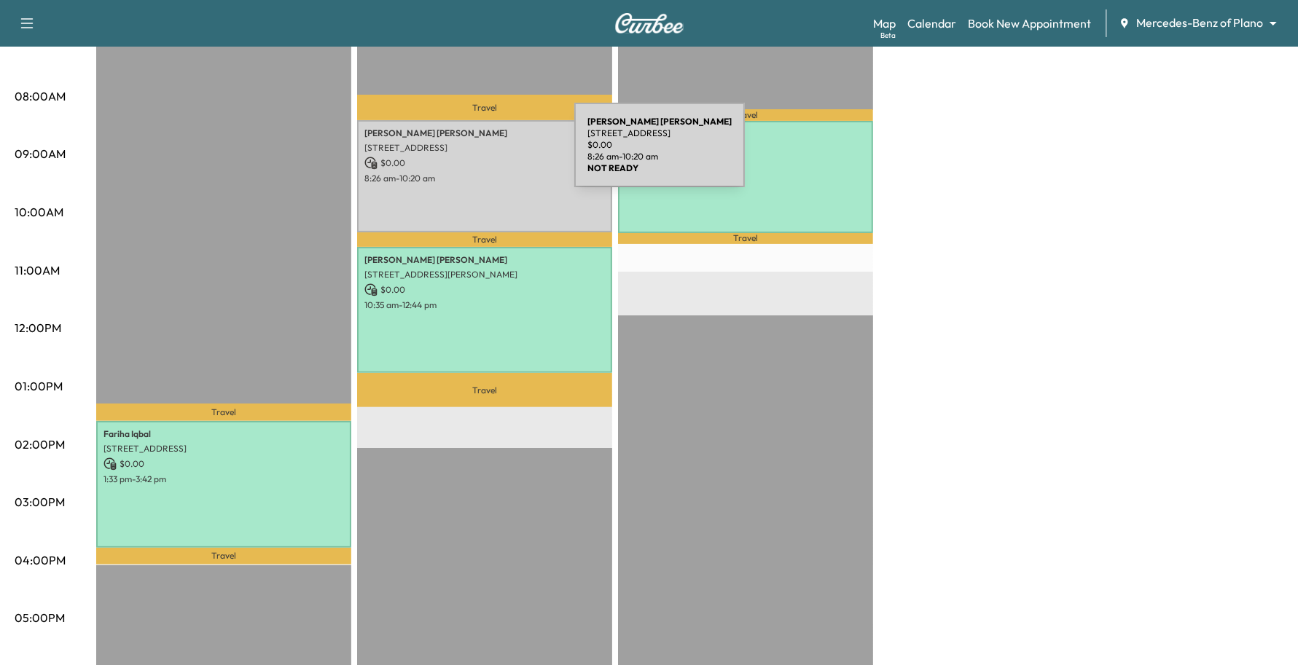
click at [466, 157] on p "$ 0.00" at bounding box center [484, 163] width 240 height 13
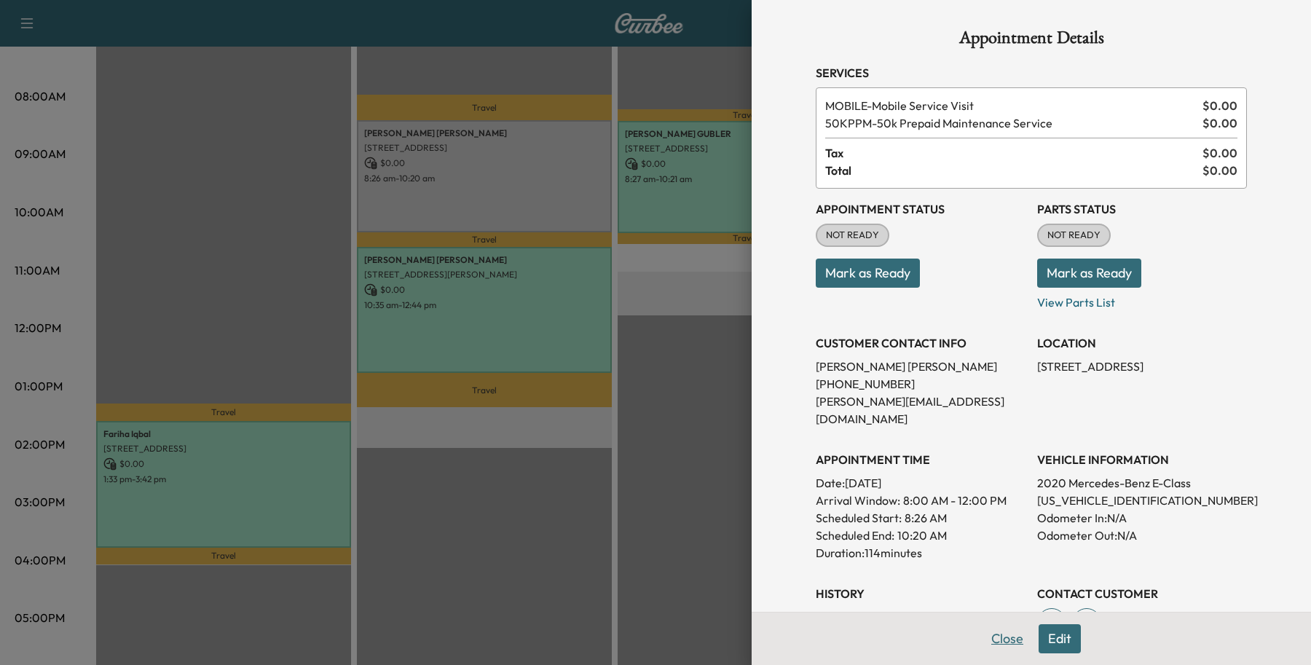
click at [982, 638] on button "Close" at bounding box center [1007, 638] width 51 height 29
